Goal: Transaction & Acquisition: Purchase product/service

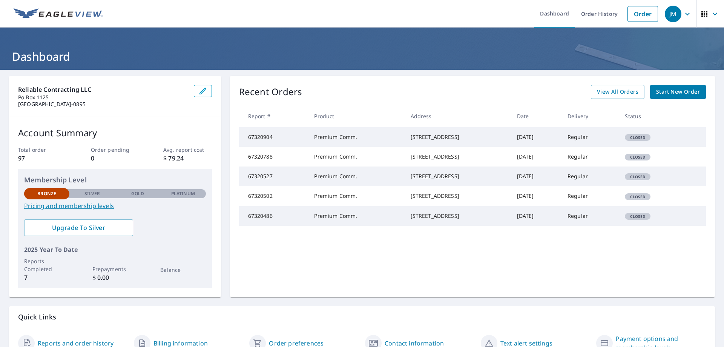
click at [659, 91] on span "Start New Order" at bounding box center [678, 91] width 44 height 9
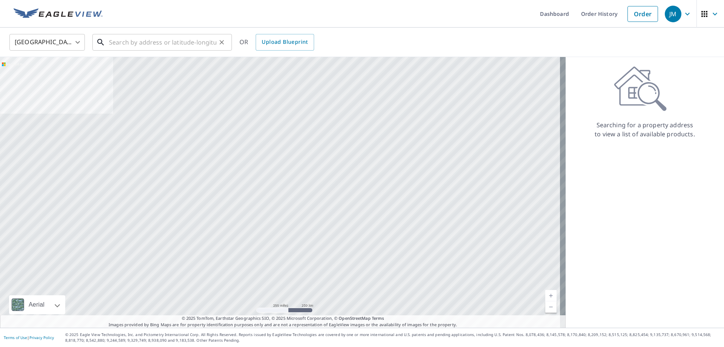
click at [173, 41] on input "text" at bounding box center [163, 42] width 108 height 21
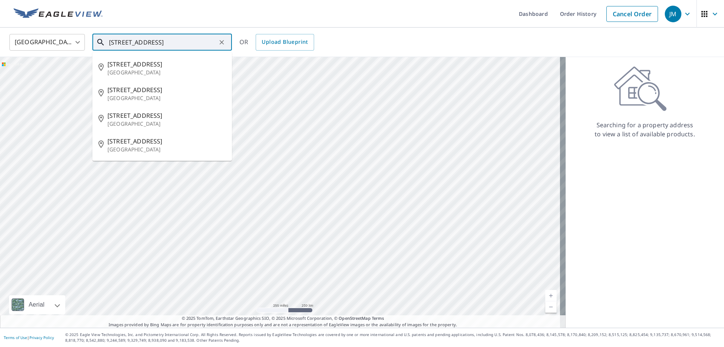
type input "6701 atlantic ave wildwood crest nj"
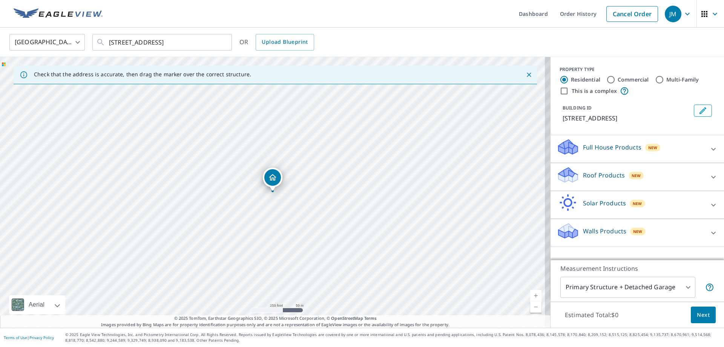
click at [607, 78] on input "Commercial" at bounding box center [611, 79] width 9 height 9
radio input "true"
type input "4"
click at [602, 152] on p "Roof Products" at bounding box center [604, 147] width 42 height 9
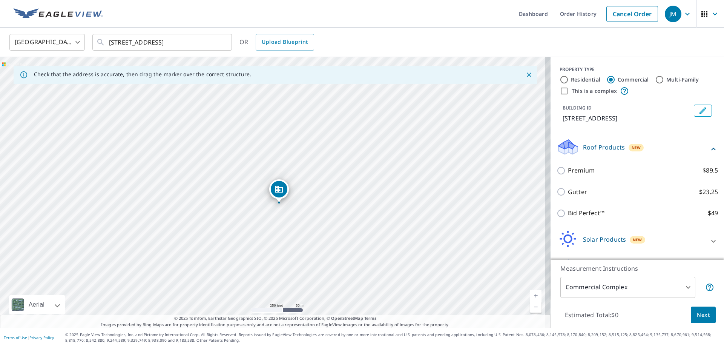
drag, startPoint x: 272, startPoint y: 178, endPoint x: 279, endPoint y: 189, distance: 13.0
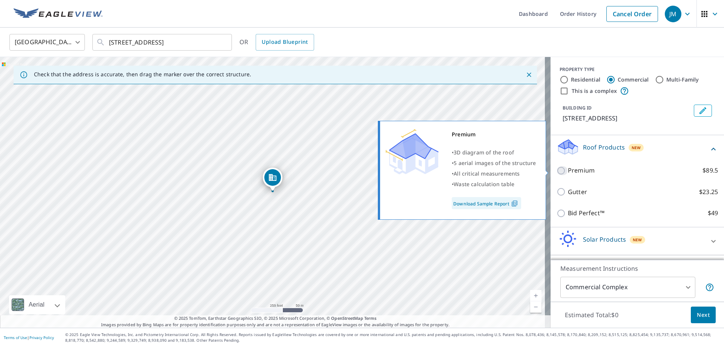
click at [561, 171] on input "Premium $89.5" at bounding box center [562, 170] width 11 height 9
checkbox input "true"
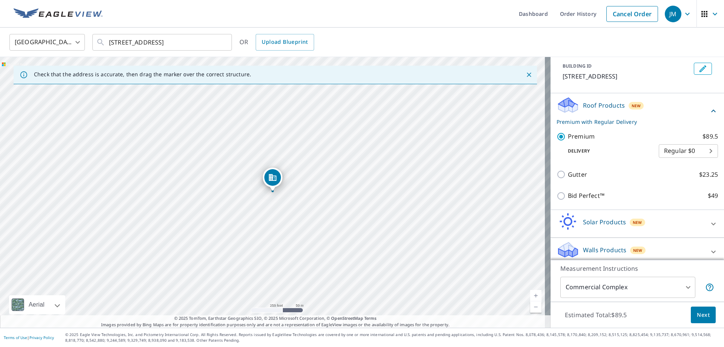
scroll to position [48, 0]
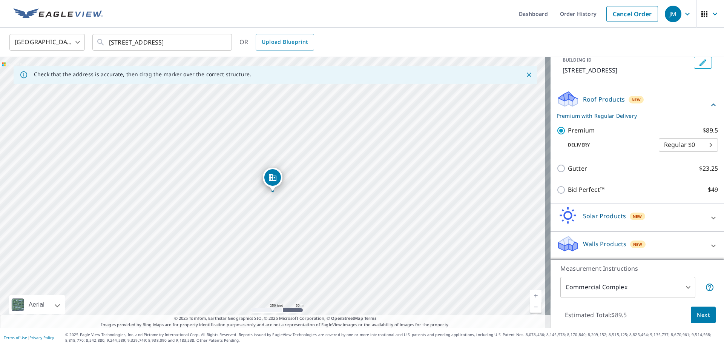
click at [665, 283] on body "JM JM Dashboard Order History Cancel Order JM United States US ​ 6701 atlantic …" at bounding box center [362, 173] width 724 height 347
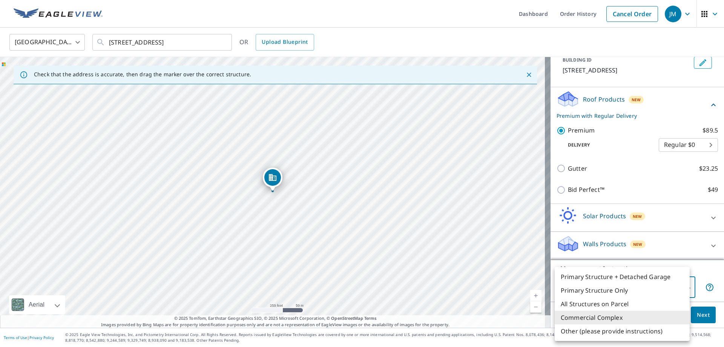
click at [623, 290] on li "Primary Structure Only" at bounding box center [622, 290] width 135 height 14
type input "2"
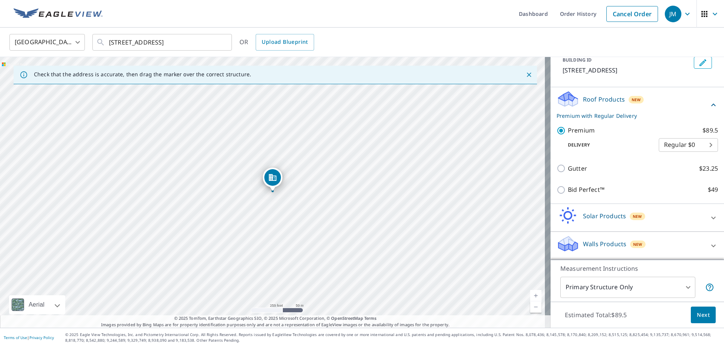
click at [697, 315] on span "Next" at bounding box center [703, 314] width 13 height 9
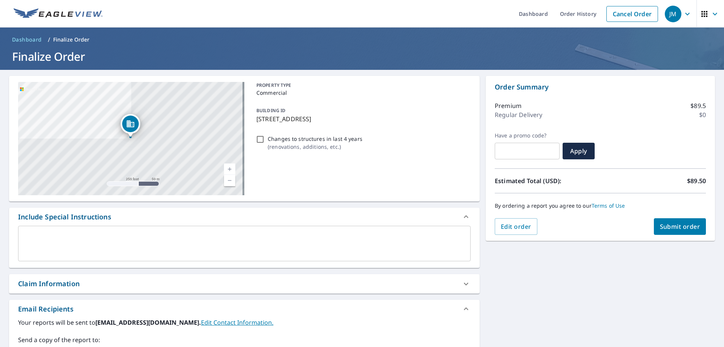
scroll to position [128, 0]
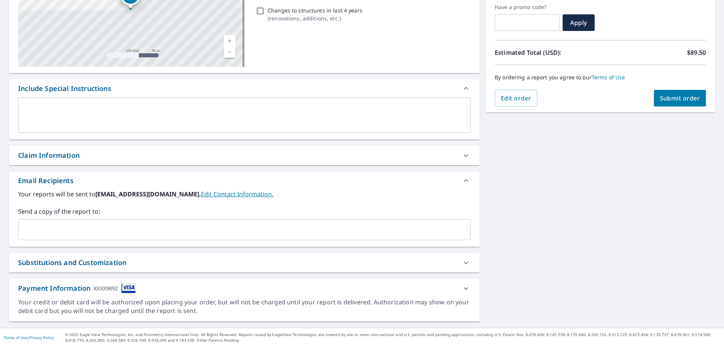
click at [462, 290] on icon at bounding box center [466, 288] width 9 height 9
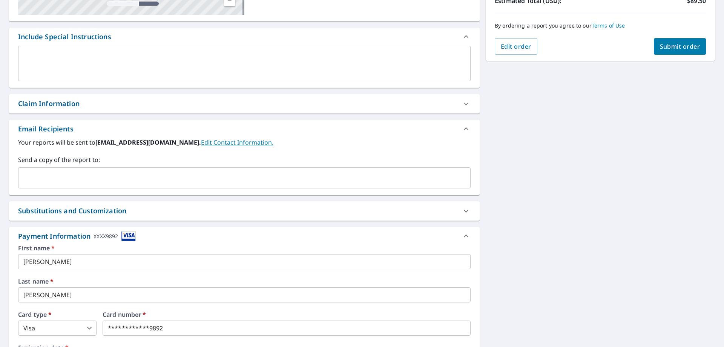
scroll to position [279, 0]
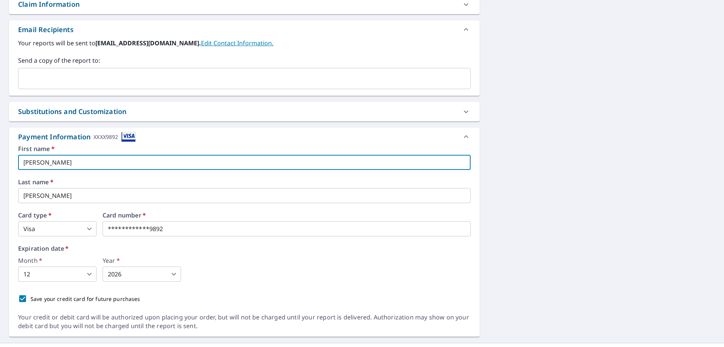
drag, startPoint x: 58, startPoint y: 164, endPoint x: 0, endPoint y: 125, distance: 69.4
click at [0, 123] on div "6701 Atlantic Ave Wildwood, NJ 08260 Aerial Road A standard road map Aerial A d…" at bounding box center [362, 67] width 724 height 552
type input "joseph"
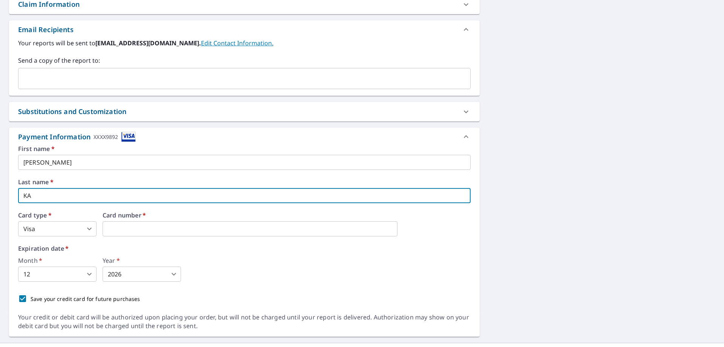
type input "K"
type input "Lamaina"
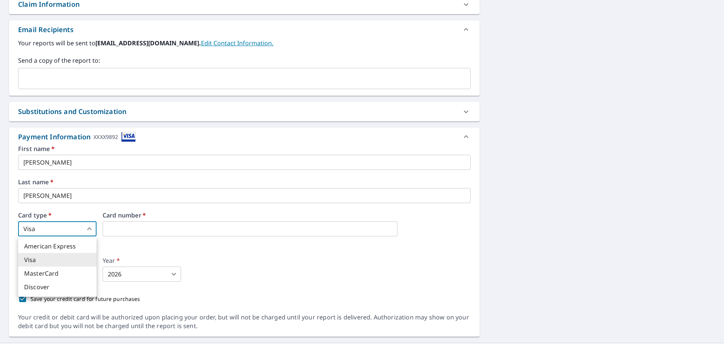
click at [88, 227] on body "JM JM Dashboard Order History Cancel Order JM Dashboard / Finalize Order Finali…" at bounding box center [362, 173] width 724 height 347
click at [65, 272] on li "MasterCard" at bounding box center [57, 273] width 78 height 14
type input "3"
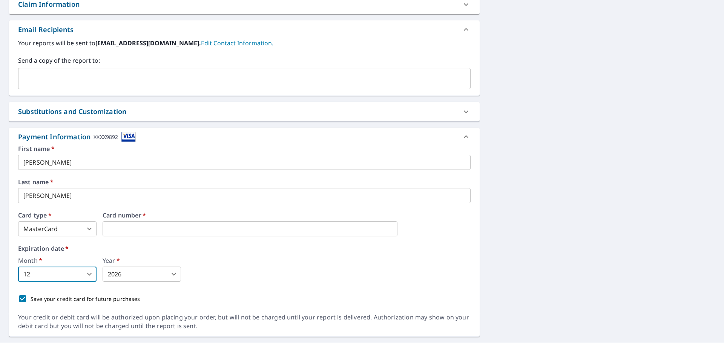
click at [83, 277] on body "JM JM Dashboard Order History Cancel Order JM Dashboard / Finalize Order Finali…" at bounding box center [362, 173] width 724 height 347
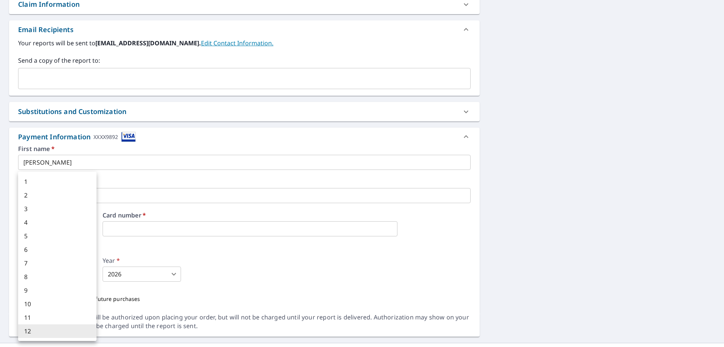
click at [74, 241] on li "5" at bounding box center [57, 236] width 78 height 14
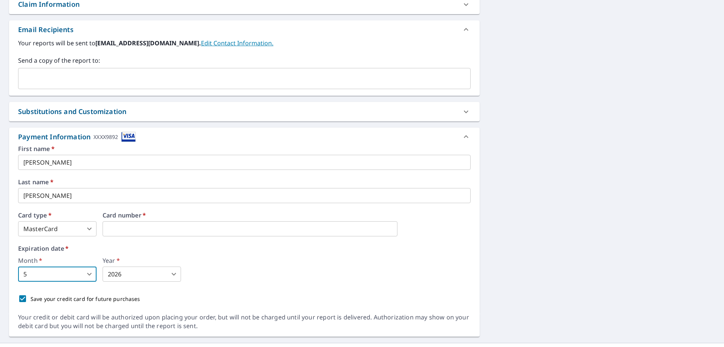
click at [61, 275] on body "JM JM Dashboard Order History Cancel Order JM Dashboard / Finalize Order Finali…" at bounding box center [362, 173] width 724 height 347
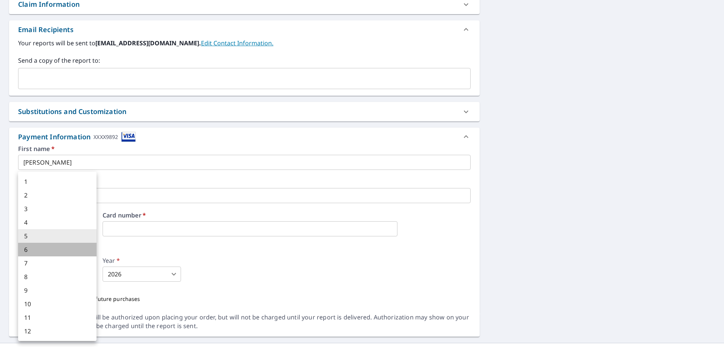
click at [33, 245] on li "6" at bounding box center [57, 250] width 78 height 14
type input "6"
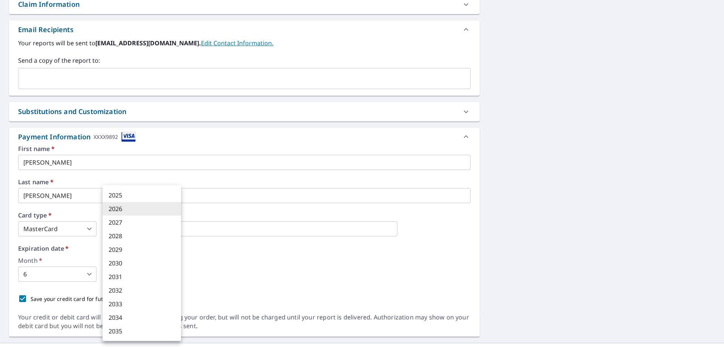
click at [160, 278] on body "JM JM Dashboard Order History Cancel Order JM Dashboard / Finalize Order Finali…" at bounding box center [362, 173] width 724 height 347
click at [126, 223] on li "2027" at bounding box center [142, 222] width 78 height 14
type input "2027"
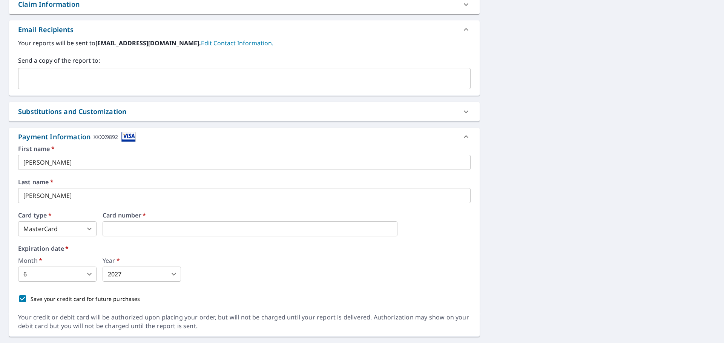
click at [219, 282] on div "First name   * joseph ​ Last name   * Lamaina ​ Card type   * MasterCard 3 ​ Ca…" at bounding box center [244, 226] width 453 height 161
click at [25, 297] on input "Save your credit card for future purchases" at bounding box center [23, 298] width 16 height 16
checkbox input "false"
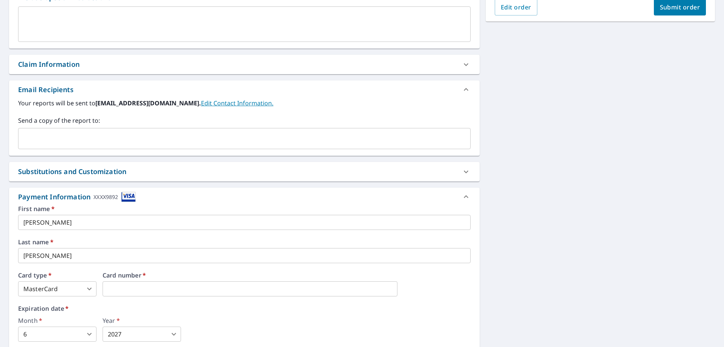
scroll to position [219, 0]
click at [345, 245] on label "Last name   *" at bounding box center [244, 242] width 453 height 6
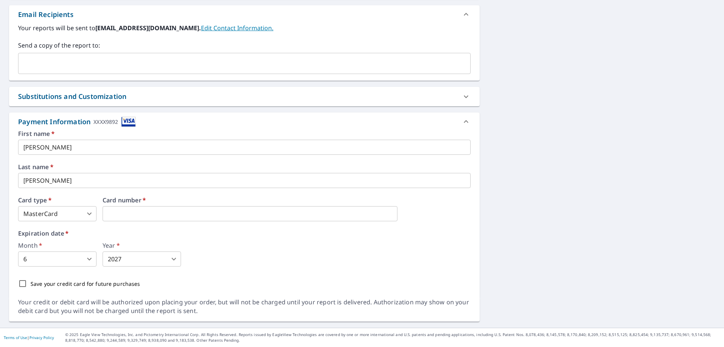
scroll to position [106, 0]
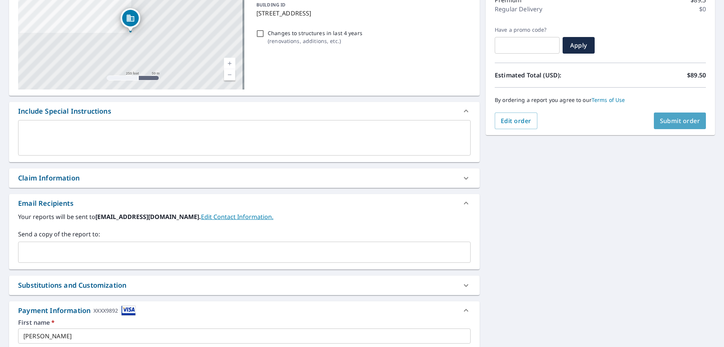
click at [668, 124] on span "Submit order" at bounding box center [680, 121] width 40 height 8
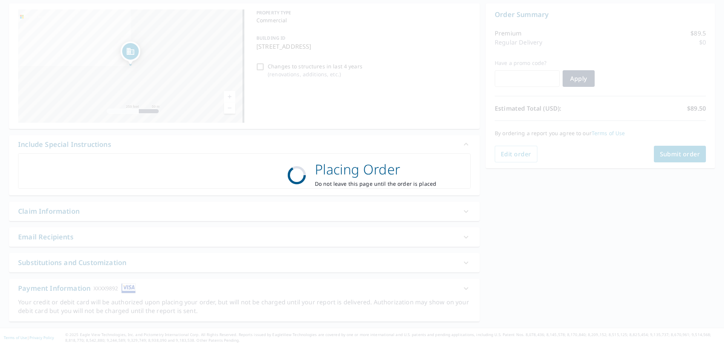
scroll to position [72, 0]
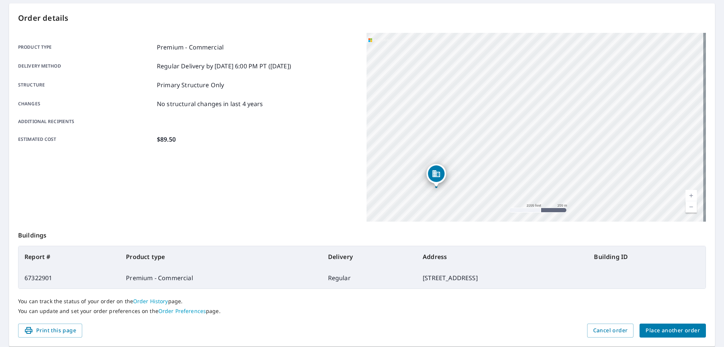
scroll to position [97, 0]
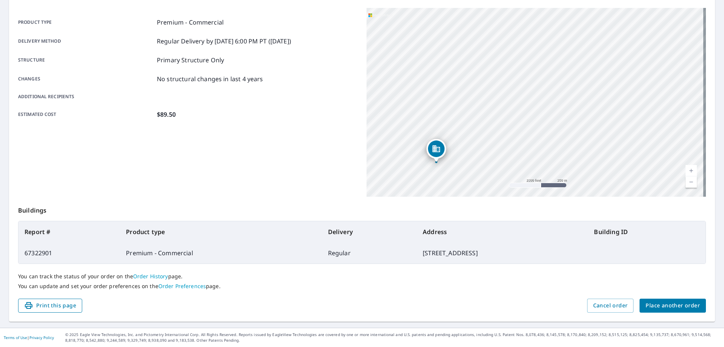
click at [69, 305] on span "Print this page" at bounding box center [50, 305] width 52 height 9
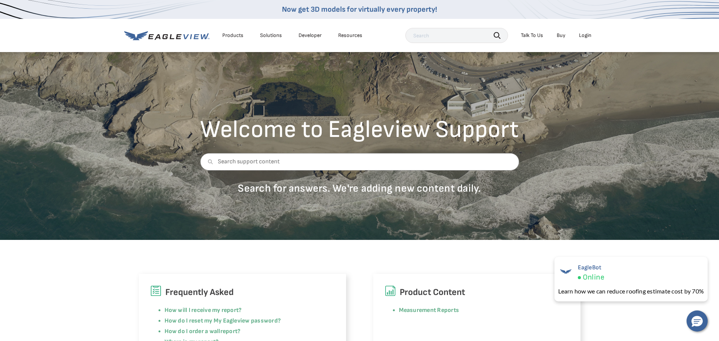
click at [588, 35] on div "Login" at bounding box center [585, 35] width 12 height 7
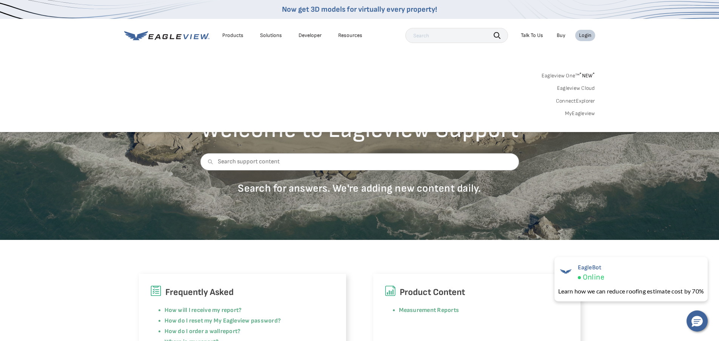
click at [587, 36] on div "Login" at bounding box center [585, 35] width 12 height 7
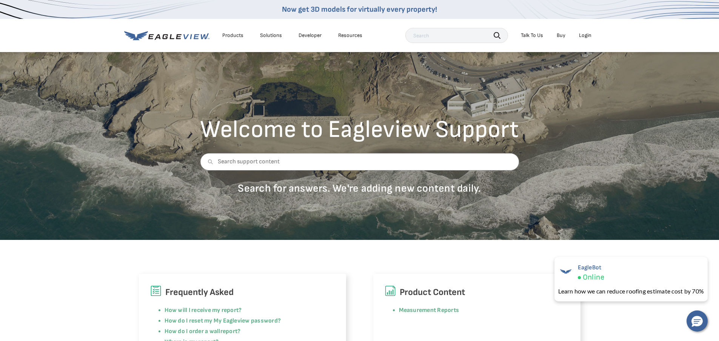
click at [585, 36] on div "Login" at bounding box center [585, 35] width 12 height 7
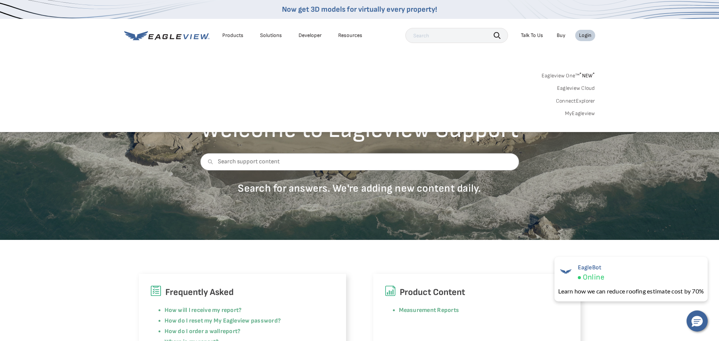
click at [585, 36] on div "Login" at bounding box center [585, 35] width 12 height 7
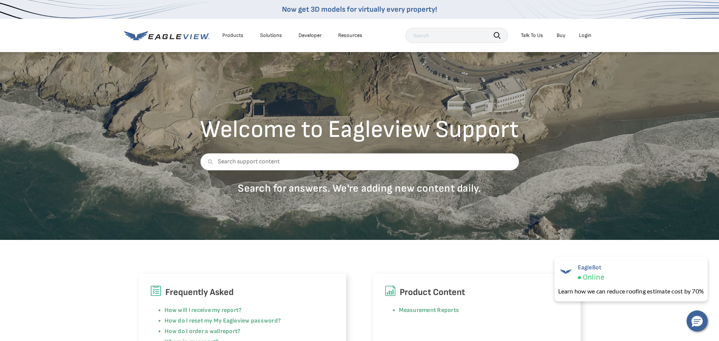
click at [584, 34] on div "Login" at bounding box center [585, 35] width 12 height 7
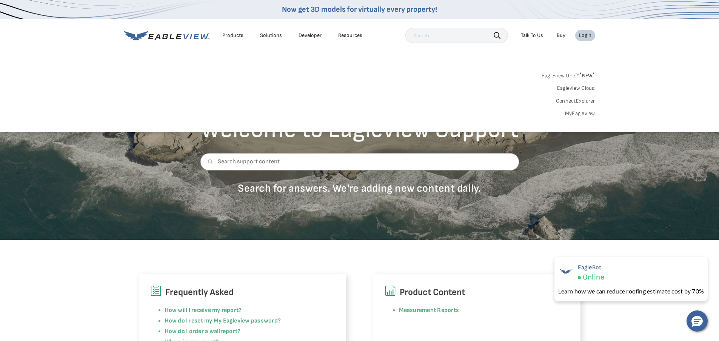
click at [584, 34] on div "Login" at bounding box center [585, 35] width 12 height 7
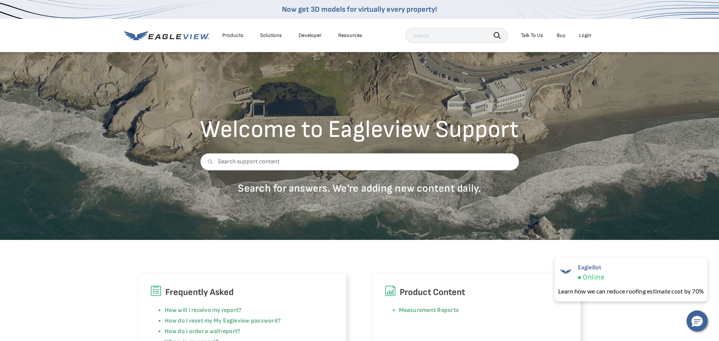
click at [585, 36] on div "Login" at bounding box center [585, 35] width 12 height 7
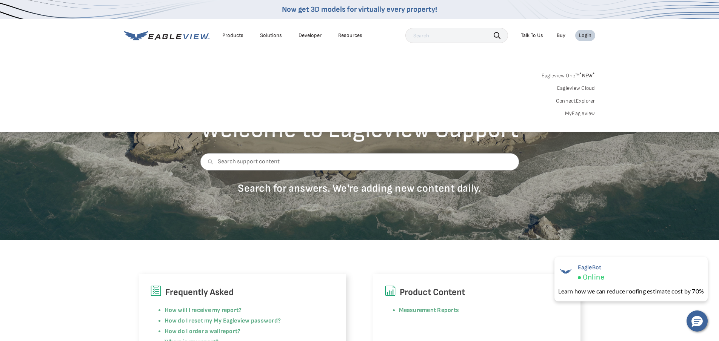
click at [585, 35] on div "Login" at bounding box center [585, 35] width 12 height 7
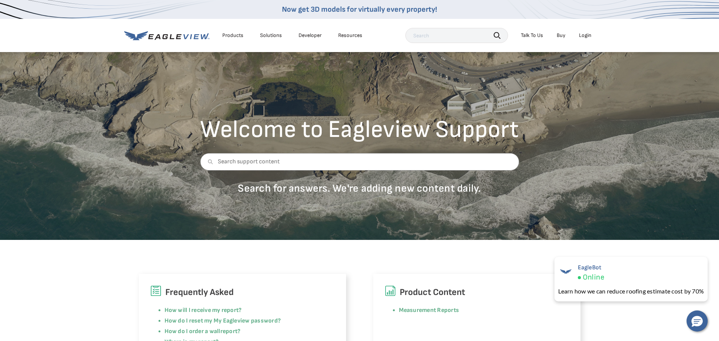
click at [585, 35] on div "Login" at bounding box center [585, 35] width 12 height 7
